Goal: Navigation & Orientation: Find specific page/section

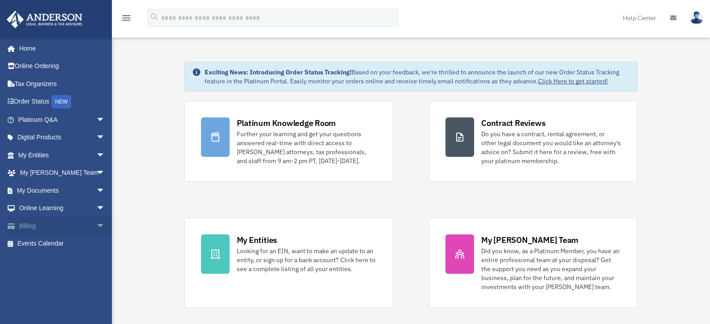
click at [96, 224] on span "arrow_drop_down" at bounding box center [105, 226] width 18 height 18
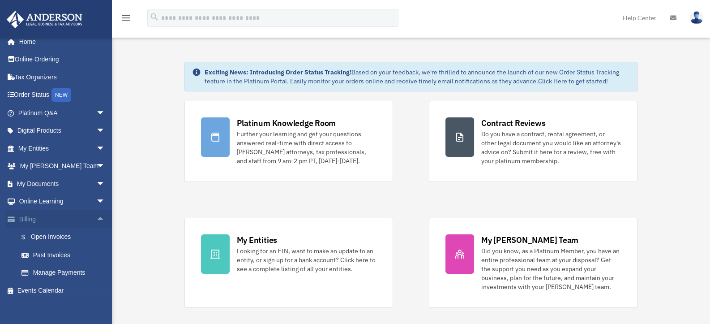
scroll to position [13, 0]
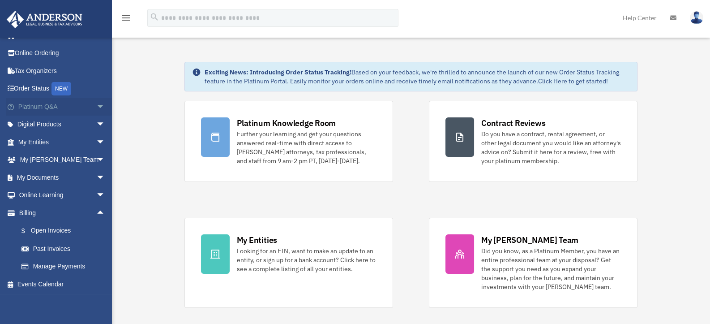
click at [96, 106] on span "arrow_drop_down" at bounding box center [105, 107] width 18 height 18
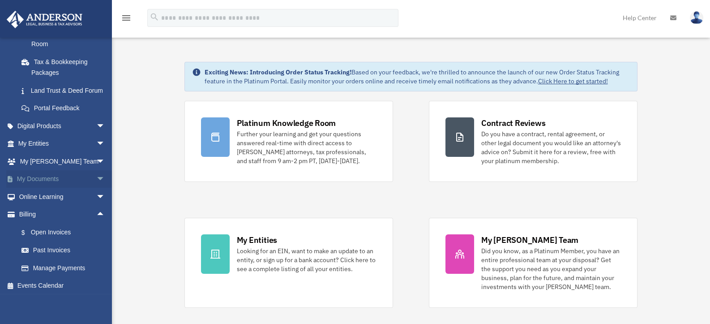
scroll to position [206, 0]
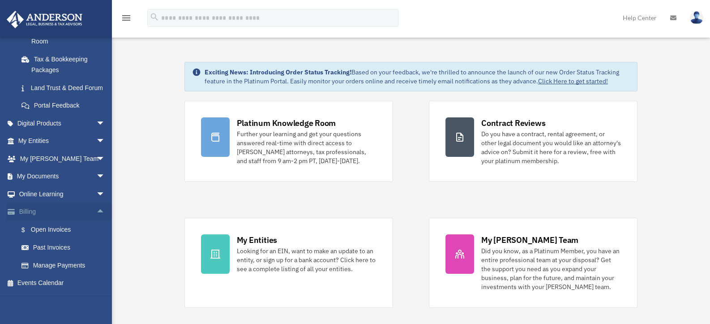
click at [28, 211] on link "Billing arrow_drop_up" at bounding box center [62, 212] width 112 height 18
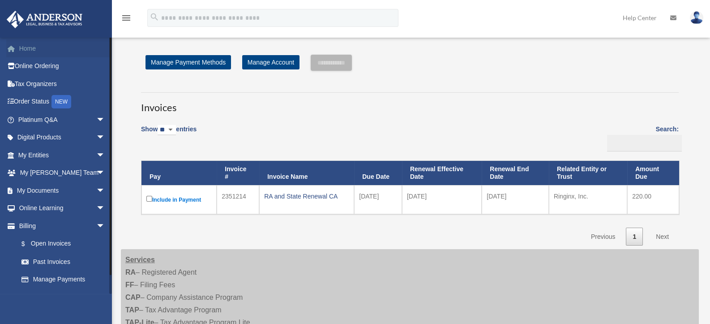
click at [34, 45] on link "Home" at bounding box center [62, 48] width 112 height 18
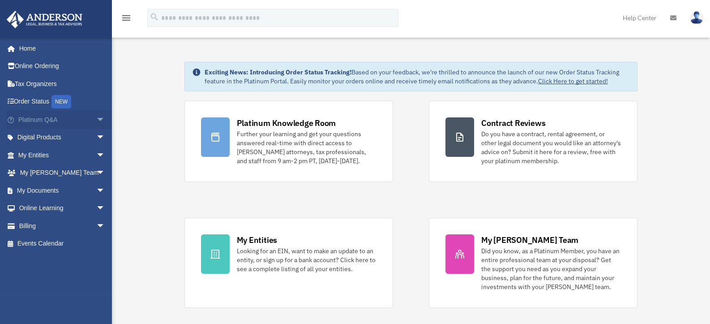
click at [96, 117] on span "arrow_drop_down" at bounding box center [105, 120] width 18 height 18
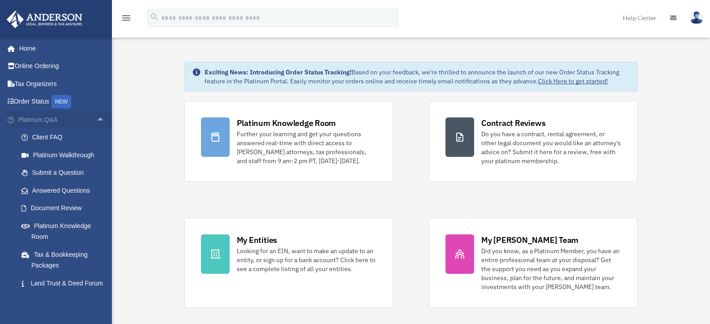
click at [96, 117] on span "arrow_drop_up" at bounding box center [105, 120] width 18 height 18
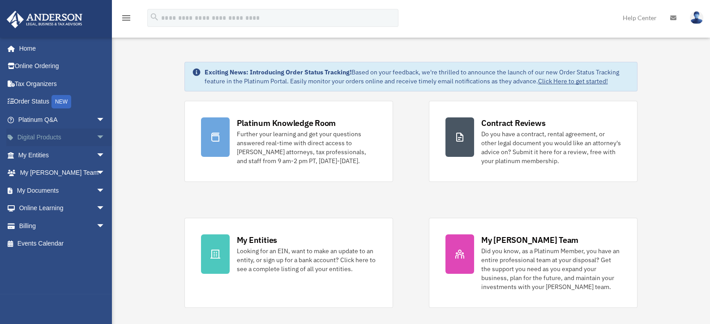
click at [96, 135] on span "arrow_drop_down" at bounding box center [105, 137] width 18 height 18
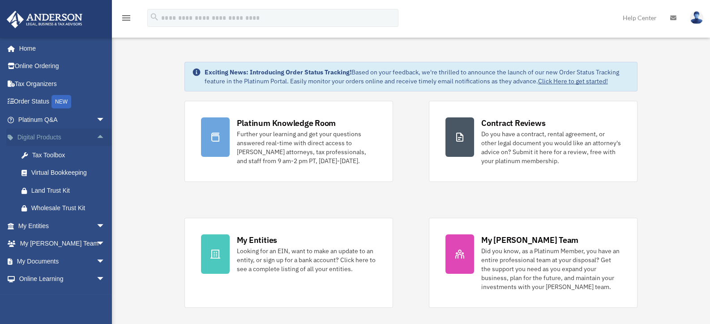
click at [96, 135] on span "arrow_drop_up" at bounding box center [105, 137] width 18 height 18
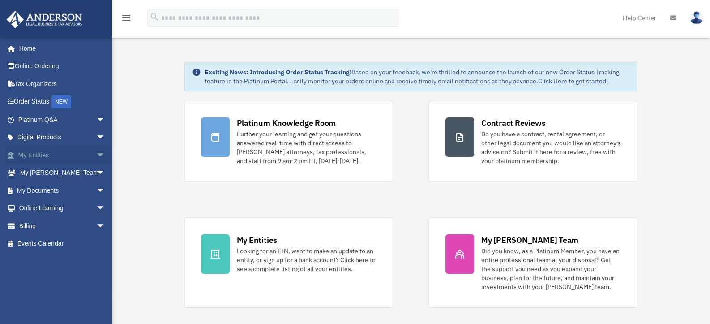
click at [96, 153] on span "arrow_drop_down" at bounding box center [105, 155] width 18 height 18
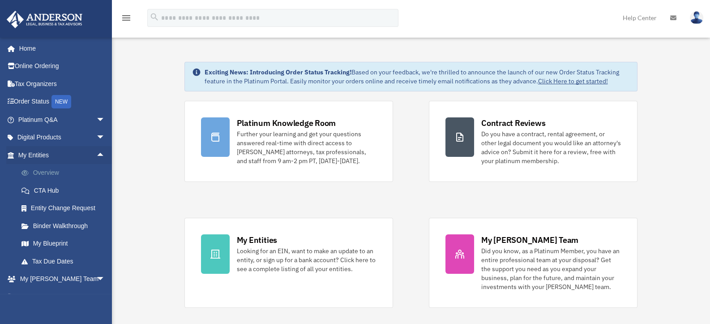
click at [51, 172] on link "Overview" at bounding box center [66, 173] width 106 height 18
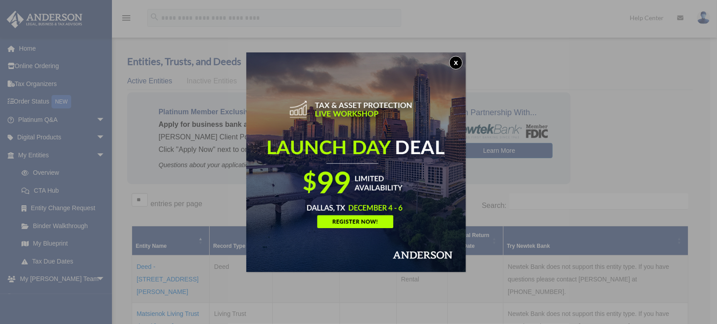
click at [458, 62] on button "x" at bounding box center [455, 62] width 13 height 13
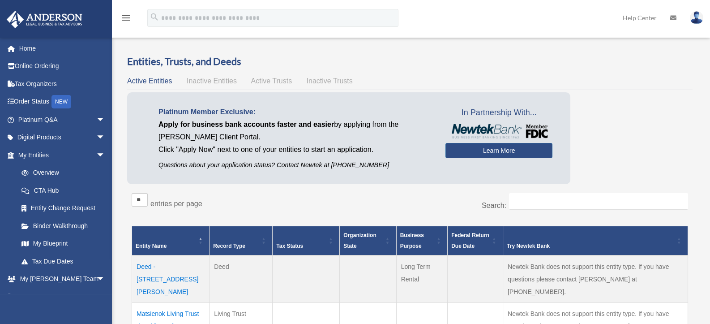
click at [269, 83] on span "Active Trusts" at bounding box center [271, 81] width 41 height 8
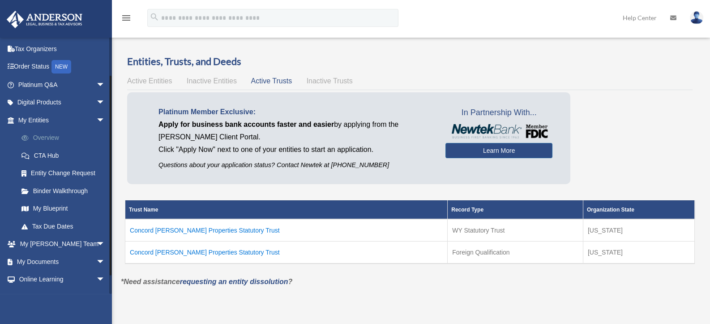
scroll to position [66, 0]
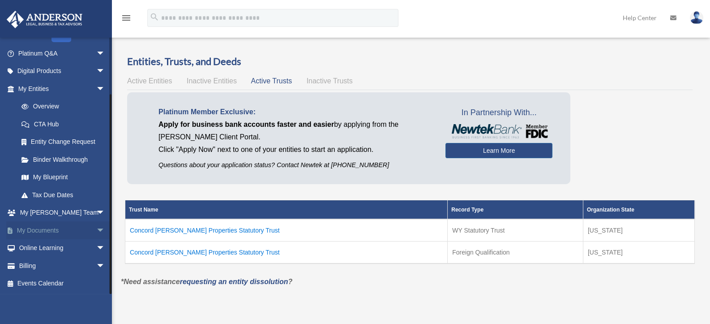
click at [96, 227] on span "arrow_drop_down" at bounding box center [105, 230] width 18 height 18
click at [33, 248] on link "Box" at bounding box center [66, 248] width 106 height 18
